Goal: Information Seeking & Learning: Learn about a topic

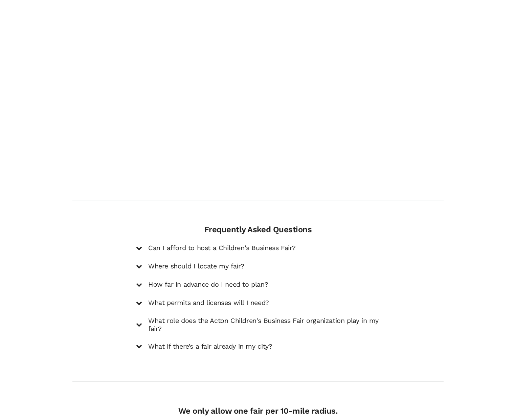
scroll to position [879, 0]
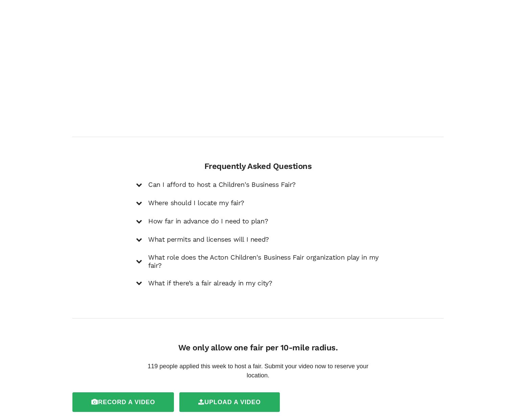
click at [158, 181] on h5 "Can I afford to host a Children's Business Fair?" at bounding box center [221, 185] width 147 height 8
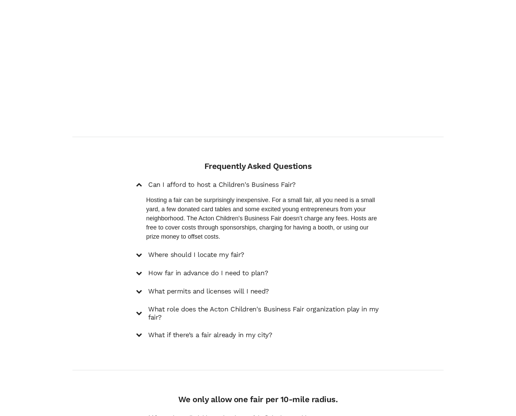
click at [178, 240] on div "Can I afford to host a Children's Business Fair? Hosting a fair can be surprisi…" at bounding box center [258, 259] width 244 height 159
click at [178, 251] on h5 "Where should I locate my fair?" at bounding box center [196, 255] width 96 height 8
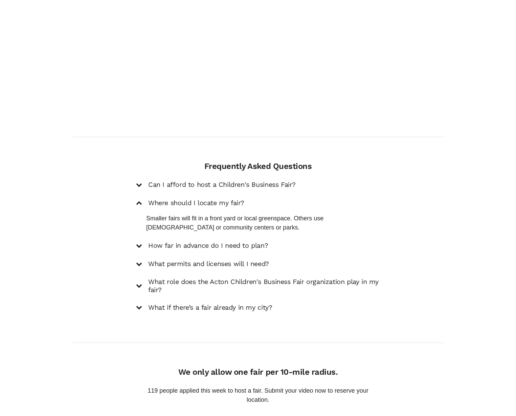
click at [162, 242] on h5 "How far in advance do I need to plan?" at bounding box center [208, 246] width 120 height 8
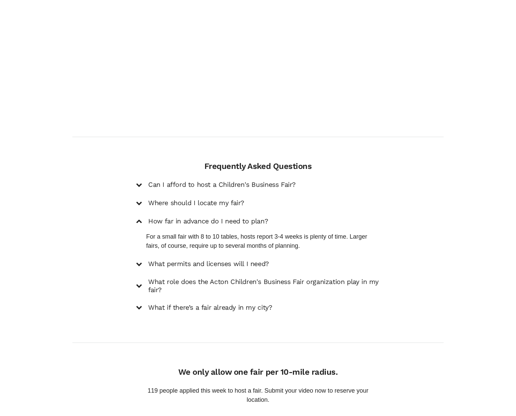
click at [197, 260] on h5 "What permits and licenses will I need?" at bounding box center [208, 264] width 121 height 8
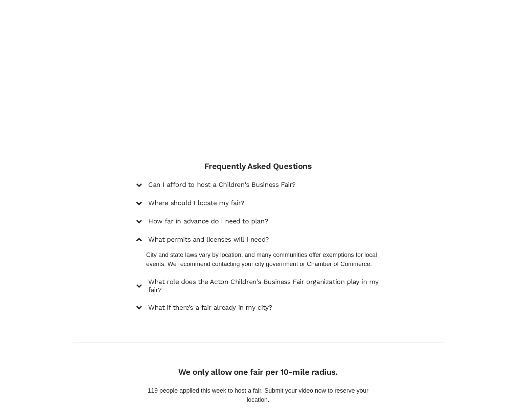
click at [182, 278] on h5 "What role does the Acton Children's Business Fair organization play in my fair?" at bounding box center [264, 286] width 232 height 16
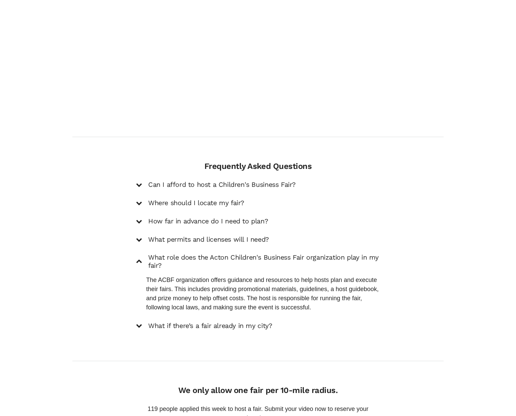
click at [184, 322] on h5 "What if there’s a fair already in my city?" at bounding box center [210, 326] width 124 height 8
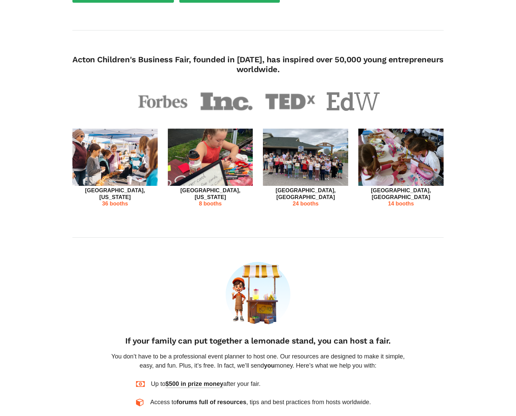
scroll to position [0, 0]
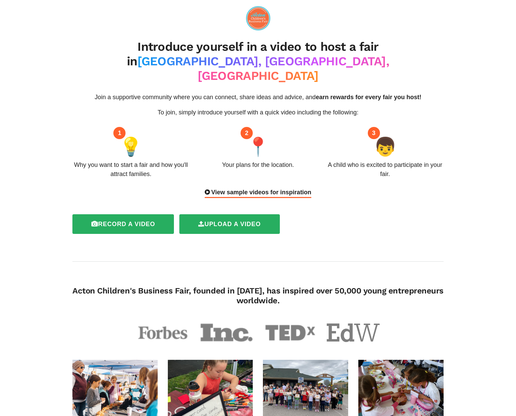
click at [259, 188] on div "View sample videos for inspiration" at bounding box center [258, 193] width 107 height 10
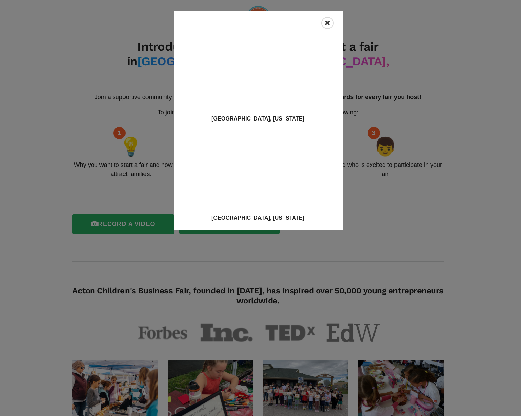
click at [325, 22] on icon "Close" at bounding box center [327, 23] width 5 height 7
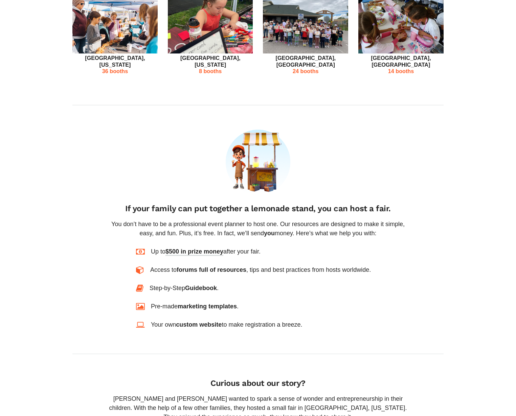
scroll to position [367, 0]
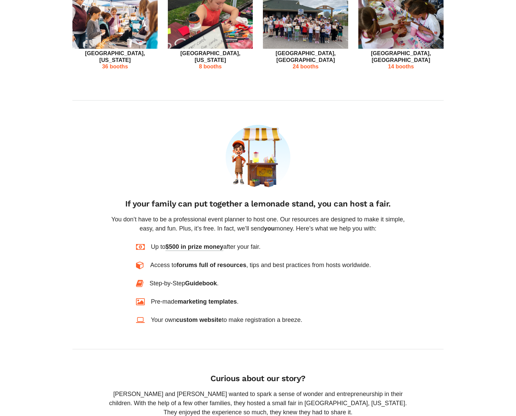
click at [192, 243] on span "$500 in prize money" at bounding box center [194, 247] width 58 height 8
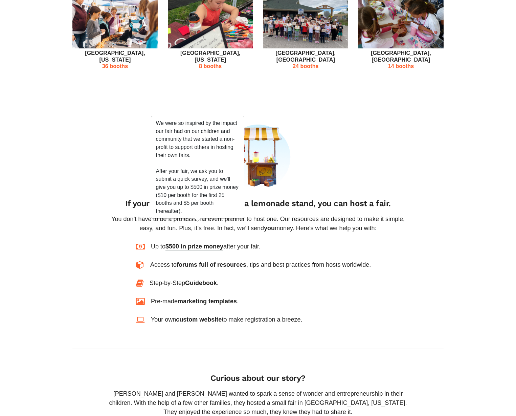
click at [286, 217] on div "If your family can put together a lemonade stand, you can host a fair. You don’…" at bounding box center [258, 182] width 318 height 117
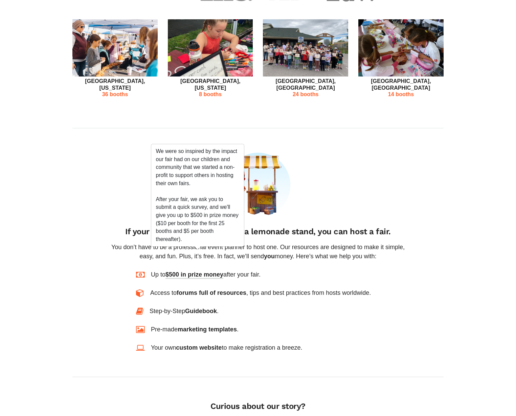
scroll to position [485, 0]
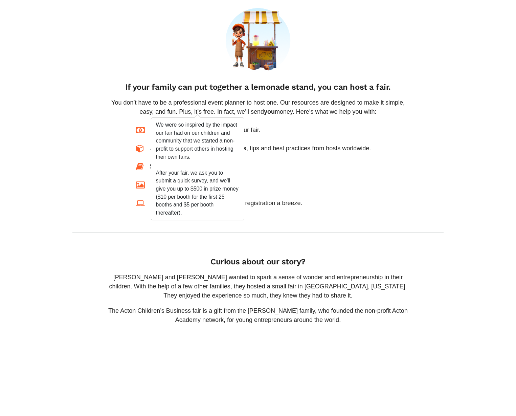
click at [384, 156] on div "Up to $500 in prize money after your fair. Access to forums full of resources ,…" at bounding box center [258, 167] width 254 height 82
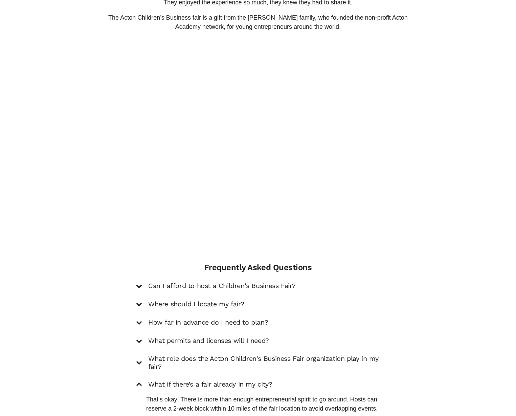
scroll to position [864, 0]
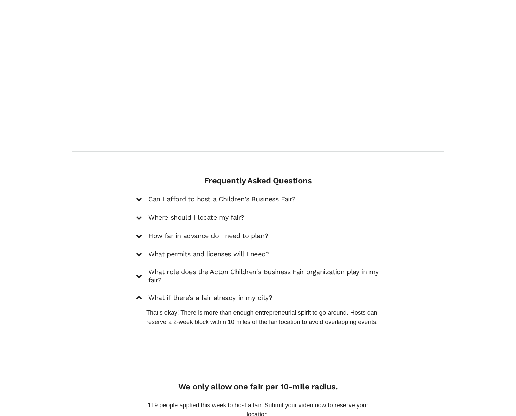
click at [251, 195] on h5 "Can I afford to host a Children's Business Fair?" at bounding box center [221, 199] width 147 height 8
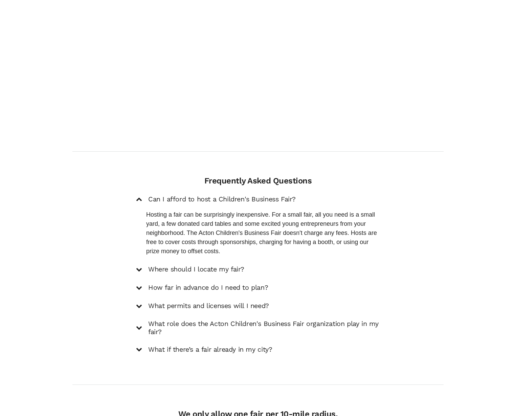
click at [278, 195] on h5 "Can I afford to host a Children's Business Fair?" at bounding box center [221, 199] width 147 height 8
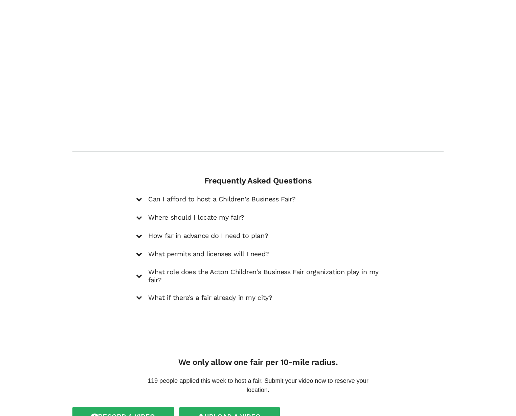
click at [227, 213] on h5 "Where should I locate my fair?" at bounding box center [196, 217] width 96 height 8
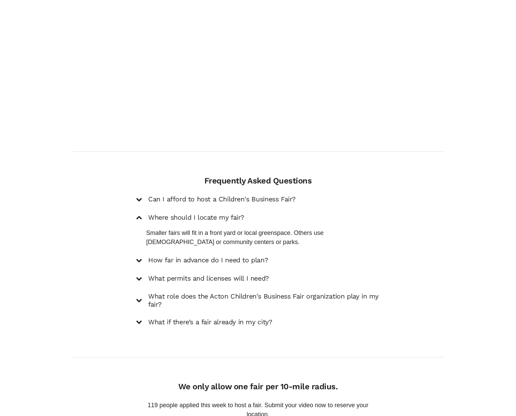
click at [195, 213] on h5 "Where should I locate my fair?" at bounding box center [196, 217] width 96 height 8
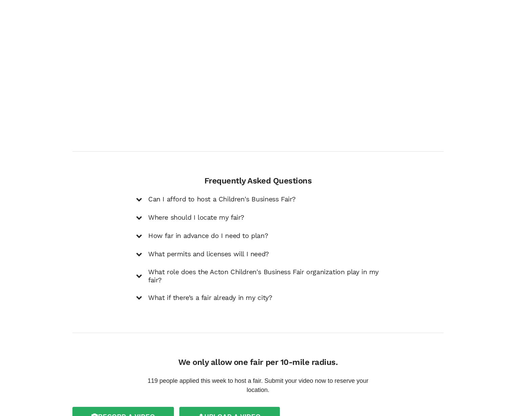
click at [226, 202] on div "Can I afford to host a Children's Business Fair? Hosting a fair can be surprisi…" at bounding box center [258, 249] width 244 height 108
click at [227, 213] on h5 "Where should I locate my fair?" at bounding box center [196, 217] width 96 height 8
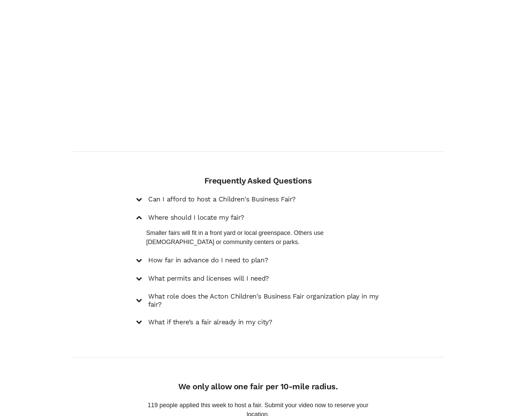
click at [227, 213] on h5 "Where should I locate my fair?" at bounding box center [196, 217] width 96 height 8
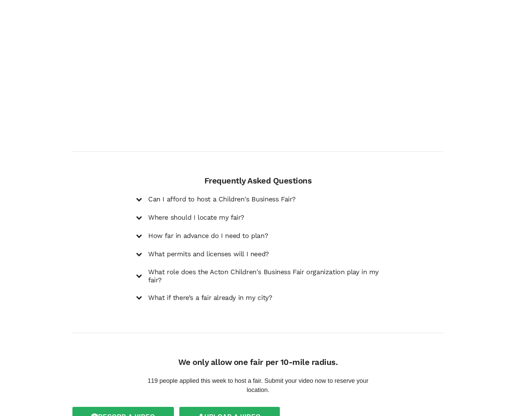
click at [233, 250] on h5 "What permits and licenses will I need?" at bounding box center [208, 254] width 121 height 8
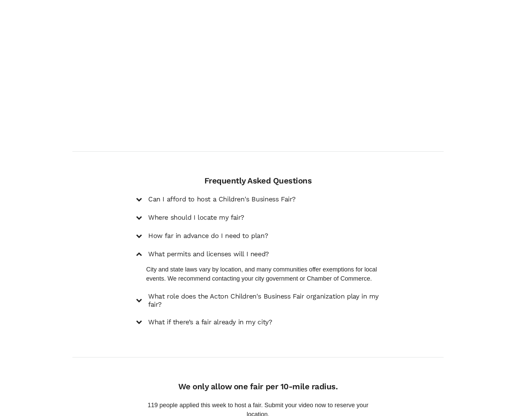
click at [233, 250] on h5 "What permits and licenses will I need?" at bounding box center [208, 254] width 121 height 8
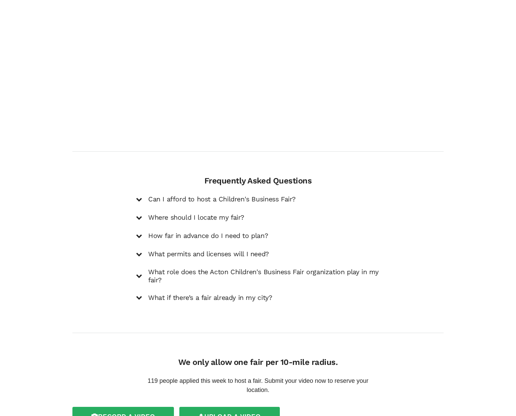
click at [229, 268] on h5 "What role does the Acton Children's Business Fair organization play in my fair?" at bounding box center [264, 276] width 232 height 16
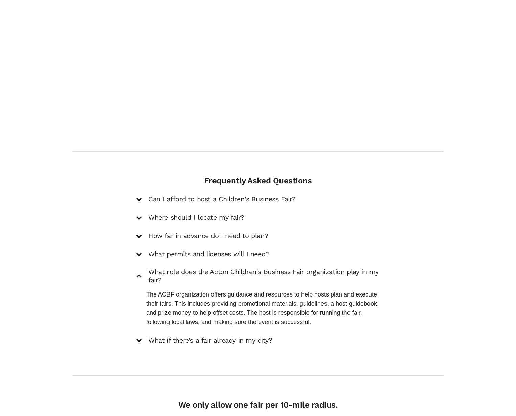
click at [255, 268] on h5 "What role does the Acton Children's Business Fair organization play in my fair?" at bounding box center [264, 276] width 232 height 16
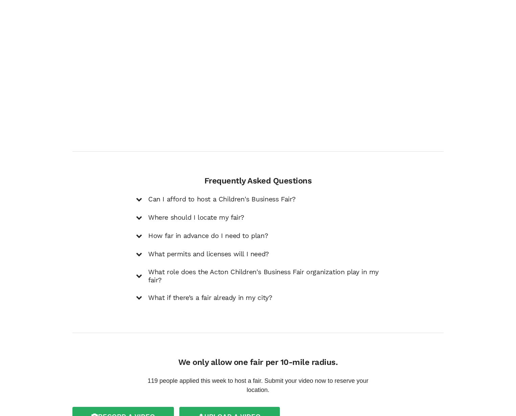
click at [245, 294] on h5 "What if there’s a fair already in my city?" at bounding box center [210, 298] width 124 height 8
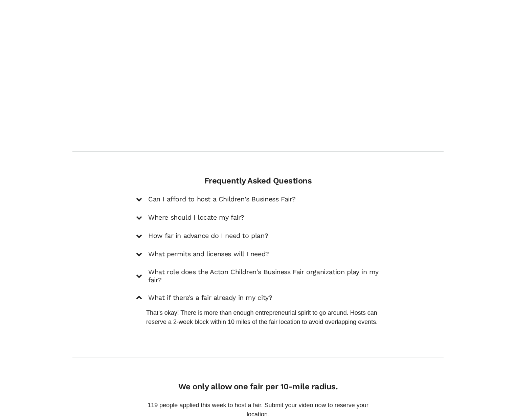
click at [247, 294] on h5 "What if there’s a fair already in my city?" at bounding box center [210, 298] width 124 height 8
